Goal: Task Accomplishment & Management: Manage account settings

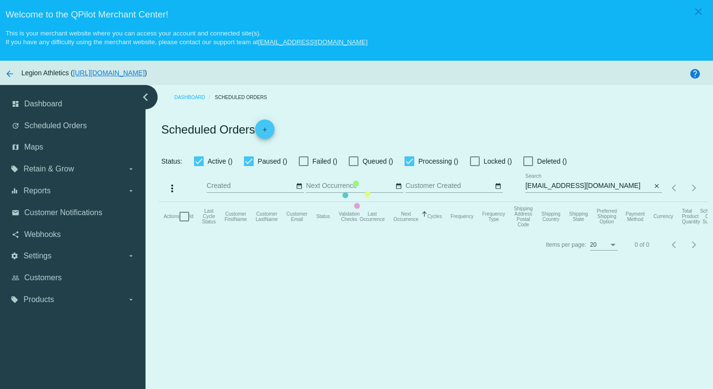
click at [328, 202] on mat-table "Actions Id Last Cycle Status Customer FirstName Customer LastName Customer Emai…" at bounding box center [433, 216] width 549 height 29
click at [419, 202] on mat-table "Actions Id Last Cycle Status Customer FirstName Customer LastName Customer Emai…" at bounding box center [433, 216] width 549 height 29
click at [454, 202] on mat-table "Actions Id Last Cycle Status Customer FirstName Customer LastName Customer Emai…" at bounding box center [433, 216] width 549 height 29
click at [436, 202] on mat-table "Actions Id Last Cycle Status Customer FirstName Customer LastName Customer Emai…" at bounding box center [433, 216] width 549 height 29
click at [425, 202] on mat-table "Actions Id Last Cycle Status Customer FirstName Customer LastName Customer Emai…" at bounding box center [433, 216] width 549 height 29
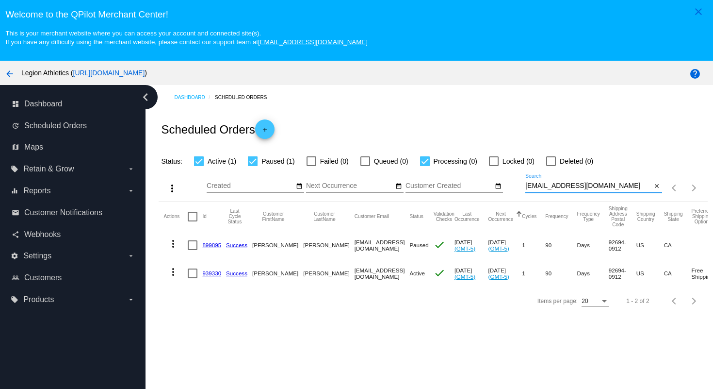
drag, startPoint x: 612, startPoint y: 191, endPoint x: 600, endPoint y: 171, distance: 23.3
click at [600, 171] on div "more_vert Oct Jan Feb Mar Apr 1" at bounding box center [433, 184] width 549 height 34
paste input "bscents@comcast.net"
type input "bscents@comcast.net"
click at [595, 135] on div "Scheduled Orders add" at bounding box center [433, 129] width 549 height 39
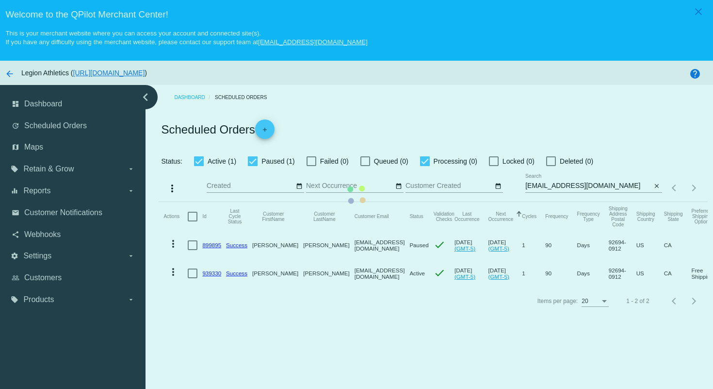
click at [585, 202] on mat-table "Actions Id Last Cycle Status Customer FirstName Customer LastName Customer Emai…" at bounding box center [433, 244] width 549 height 85
click at [513, 202] on mat-table "Actions Id Last Cycle Status Customer FirstName Customer LastName Customer Emai…" at bounding box center [433, 244] width 549 height 85
click at [408, 202] on mat-table "Actions Id Last Cycle Status Customer FirstName Customer LastName Customer Emai…" at bounding box center [433, 244] width 549 height 85
click at [352, 202] on mat-table "Actions Id Last Cycle Status Customer FirstName Customer LastName Customer Emai…" at bounding box center [433, 244] width 549 height 85
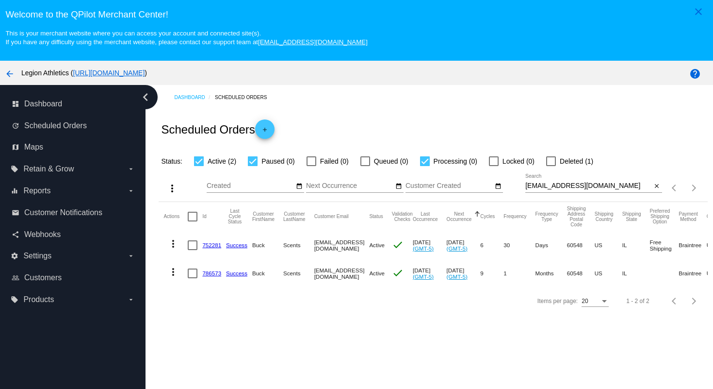
click at [404, 135] on div "Scheduled Orders add" at bounding box center [433, 129] width 549 height 39
click at [303, 325] on div "Dashboard Scheduled Orders Scheduled Orders add Status: Active (2) Paused (0) F…" at bounding box center [430, 255] width 568 height 340
click at [213, 247] on link "752281" at bounding box center [211, 245] width 19 height 6
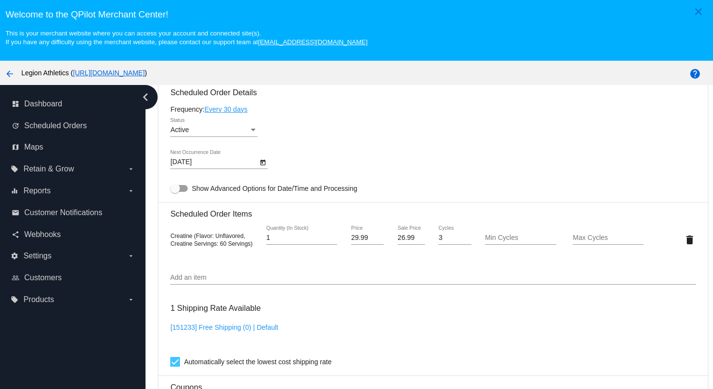
scroll to position [586, 0]
click at [293, 144] on div "Active Status" at bounding box center [433, 130] width 526 height 28
click at [264, 167] on icon "Open calendar" at bounding box center [263, 161] width 7 height 12
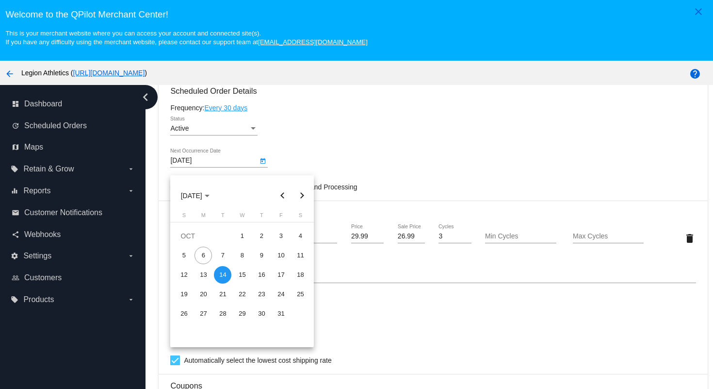
click at [301, 199] on button "Next month" at bounding box center [301, 195] width 19 height 19
click at [302, 195] on button "Next month" at bounding box center [301, 195] width 19 height 19
click at [187, 294] on div "14" at bounding box center [183, 293] width 17 height 17
type input "12/14/2025"
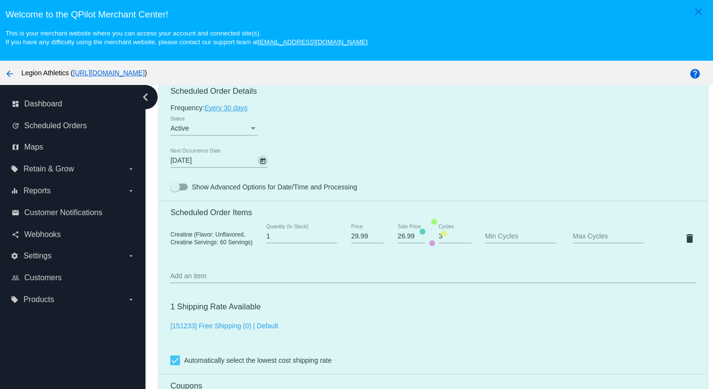
click at [355, 164] on mat-card "Customer 3931554: Buck Scents bscents@comcast.net Customer Shipping Enter Shipp…" at bounding box center [433, 232] width 549 height 1005
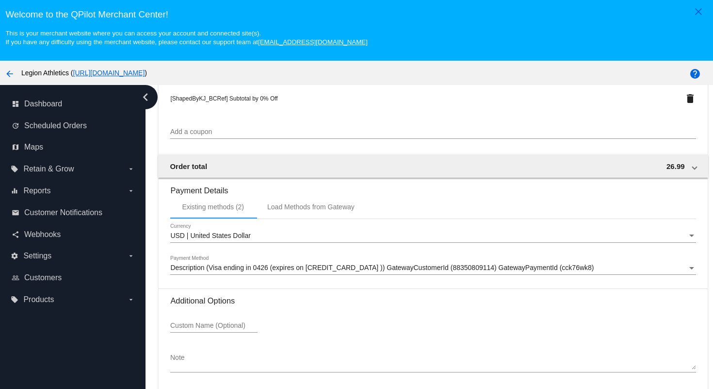
scroll to position [62, 0]
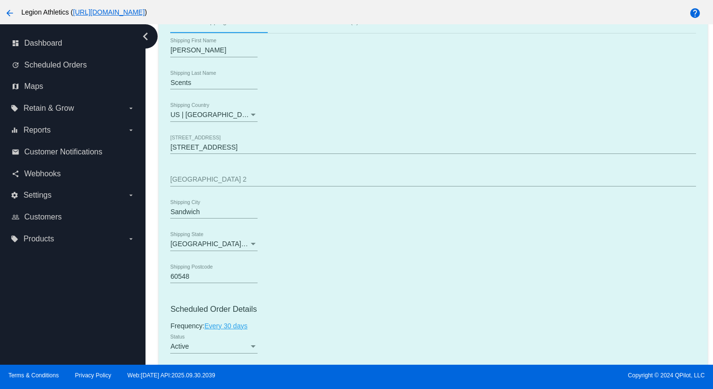
scroll to position [0, 0]
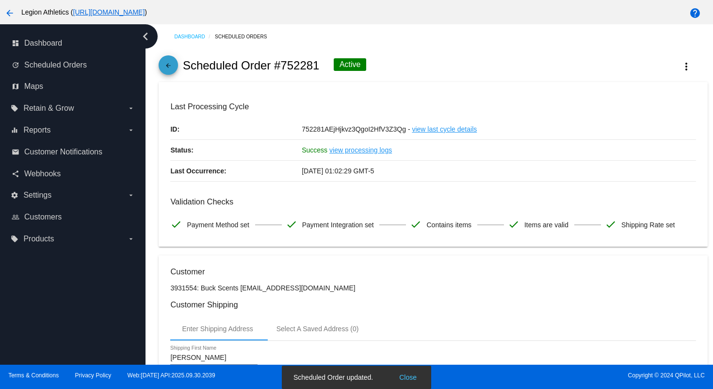
click at [172, 66] on mat-icon "arrow_back" at bounding box center [169, 68] width 12 height 12
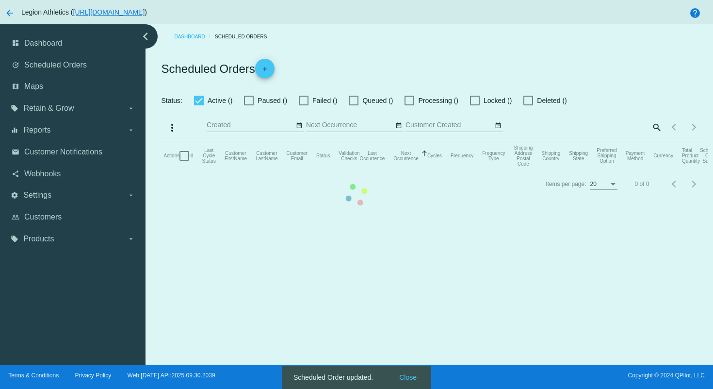
checkbox input "true"
click at [422, 170] on mat-table "Actions Id Last Cycle Status Customer FirstName Customer LastName Customer Emai…" at bounding box center [433, 155] width 549 height 29
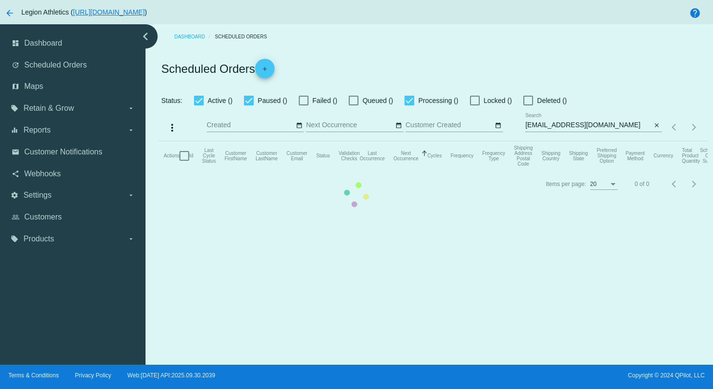
click at [332, 141] on mat-table "Actions Id Last Cycle Status Customer FirstName Customer LastName Customer Emai…" at bounding box center [433, 155] width 549 height 29
click at [345, 141] on mat-table "Actions Id Last Cycle Status Customer FirstName Customer LastName Customer Emai…" at bounding box center [433, 155] width 549 height 29
click at [343, 141] on mat-table "Actions Id Last Cycle Status Customer FirstName Customer LastName Customer Emai…" at bounding box center [433, 155] width 549 height 29
click at [372, 170] on mat-table "Actions Id Last Cycle Status Customer FirstName Customer LastName Customer Emai…" at bounding box center [433, 155] width 549 height 29
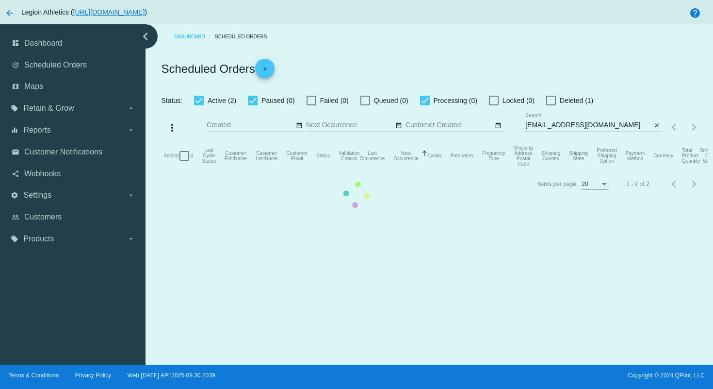
click at [356, 141] on mat-table "Actions Id Last Cycle Status Customer FirstName Customer LastName Customer Emai…" at bounding box center [433, 155] width 549 height 29
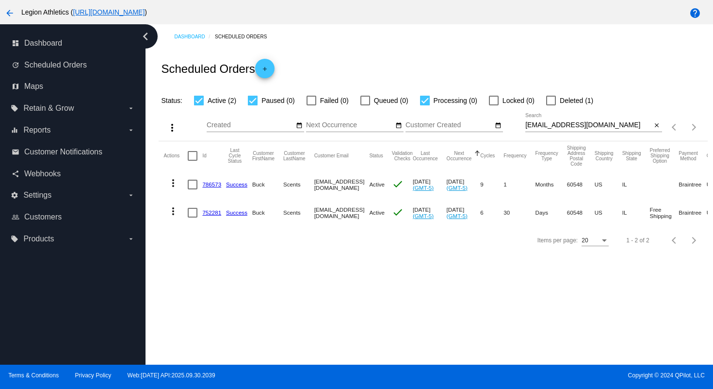
click at [212, 185] on link "786573" at bounding box center [211, 184] width 19 height 6
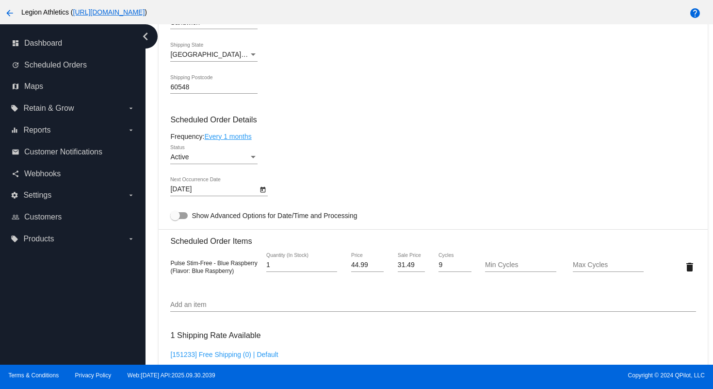
scroll to position [497, 0]
click at [265, 195] on icon "Open calendar" at bounding box center [263, 189] width 7 height 12
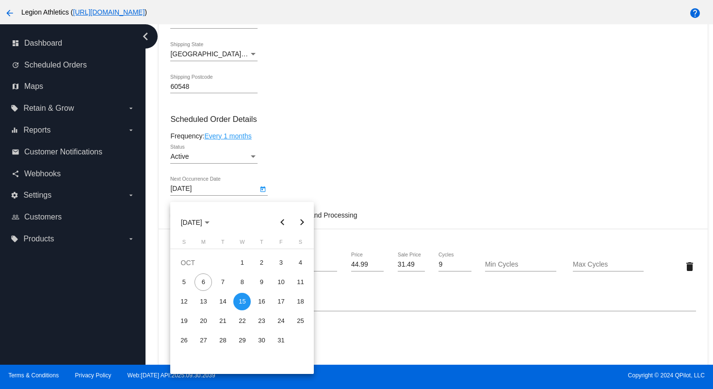
click at [301, 220] on button "Next month" at bounding box center [301, 222] width 19 height 19
click at [206, 319] on div "15" at bounding box center [203, 320] width 17 height 17
type input "12/15/2025"
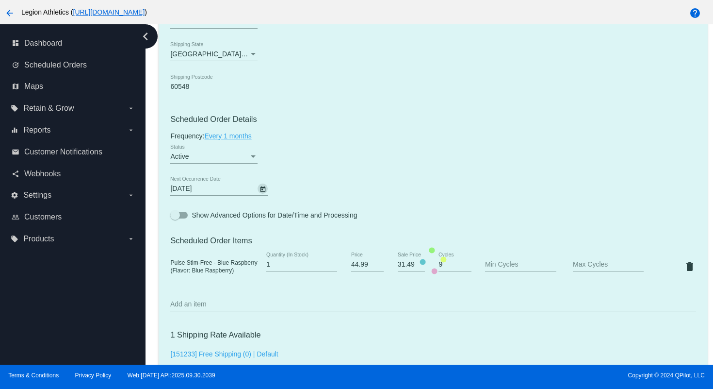
click at [361, 173] on mat-card "Customer 3931554: Buck Scents bscents@comcast.net Customer Shipping Enter Shipp…" at bounding box center [433, 260] width 549 height 1005
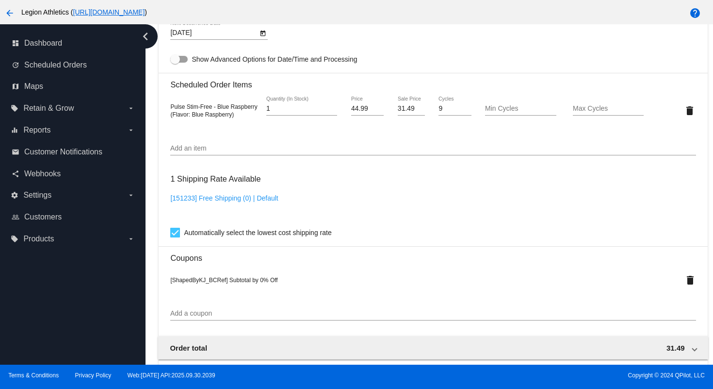
scroll to position [904, 0]
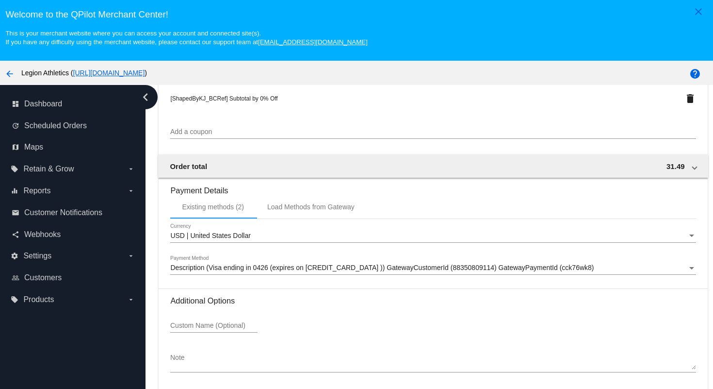
scroll to position [62, 0]
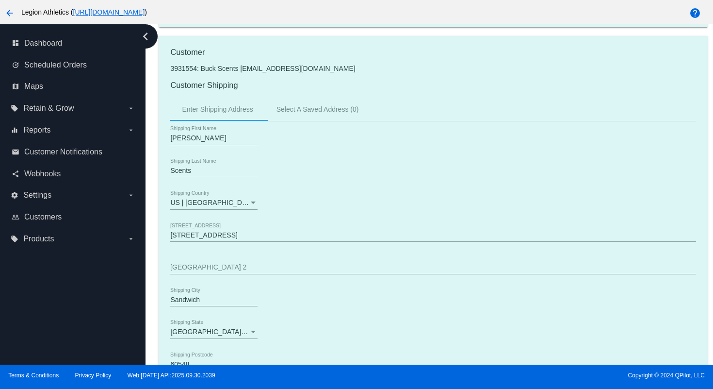
scroll to position [0, 0]
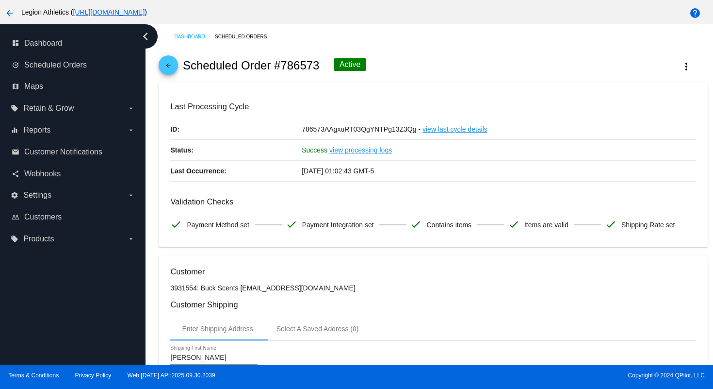
click at [170, 72] on mat-icon "arrow_back" at bounding box center [169, 68] width 12 height 12
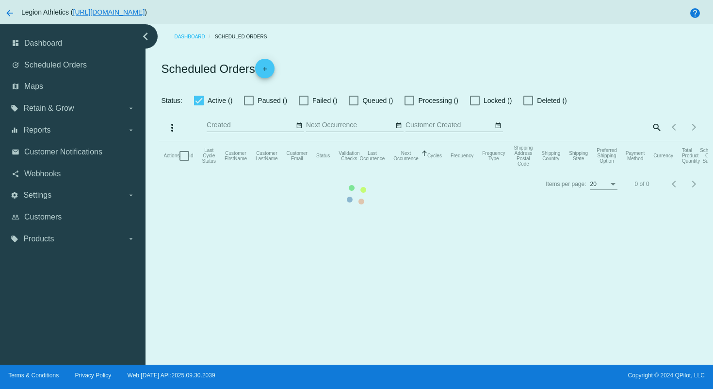
checkbox input "true"
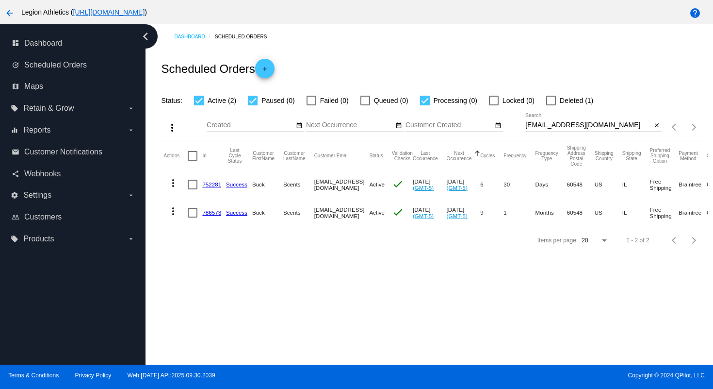
click at [214, 185] on link "752281" at bounding box center [211, 184] width 19 height 6
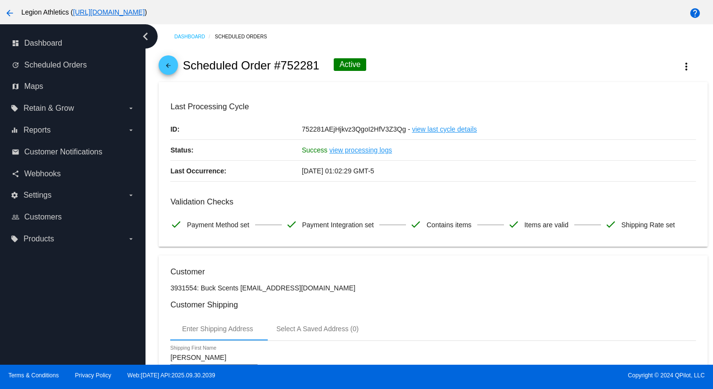
click at [177, 73] on div "arrow_back Scheduled Order #752281 Active more_vert" at bounding box center [433, 65] width 549 height 33
click at [168, 65] on mat-icon "arrow_back" at bounding box center [169, 68] width 12 height 12
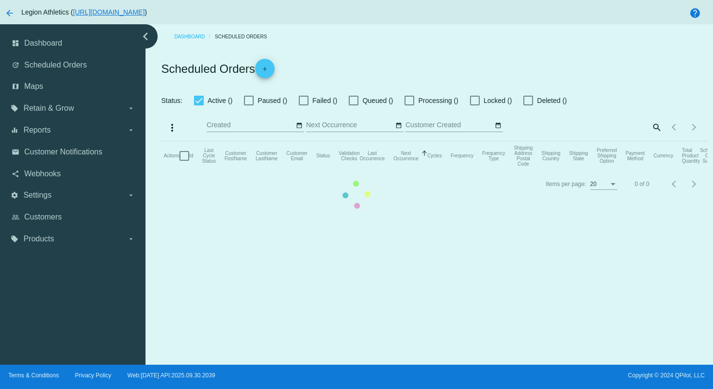
checkbox input "true"
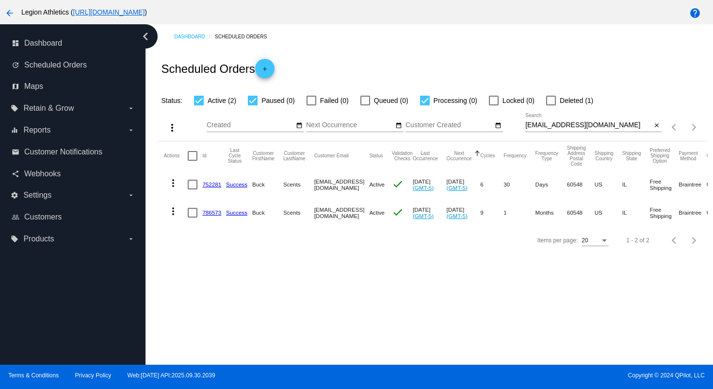
click at [214, 212] on link "786573" at bounding box center [211, 212] width 19 height 6
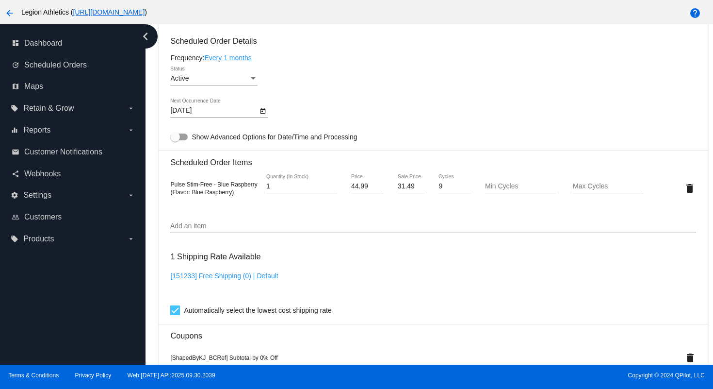
scroll to position [579, 0]
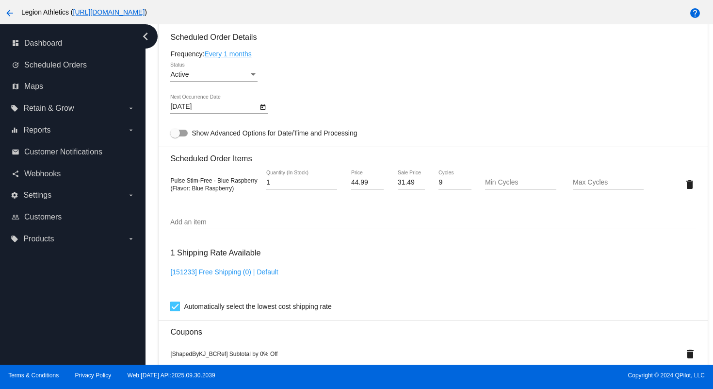
click at [264, 113] on icon "Open calendar" at bounding box center [263, 107] width 7 height 12
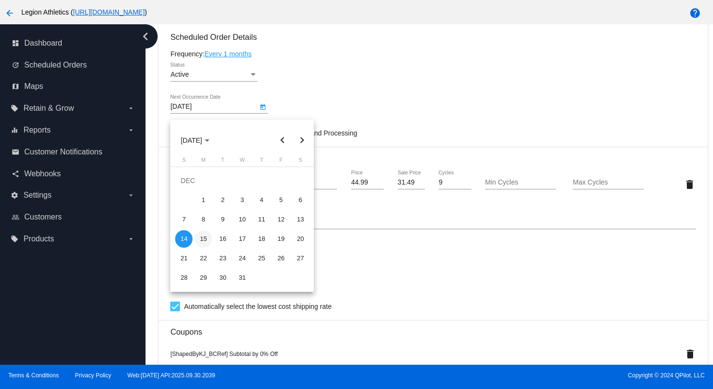
click at [206, 240] on div "15" at bounding box center [203, 238] width 17 height 17
type input "12/15/2025"
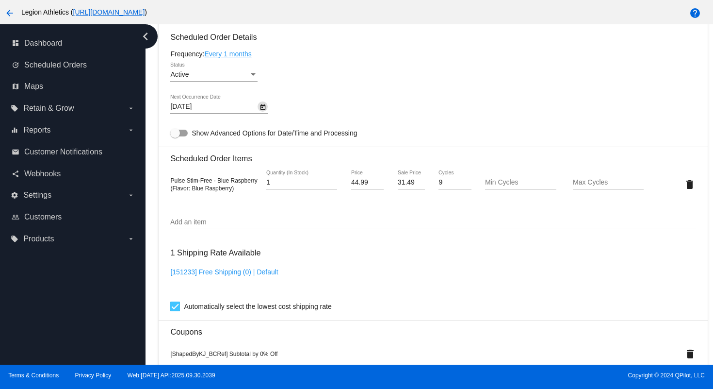
scroll to position [904, 0]
